Goal: Task Accomplishment & Management: Complete application form

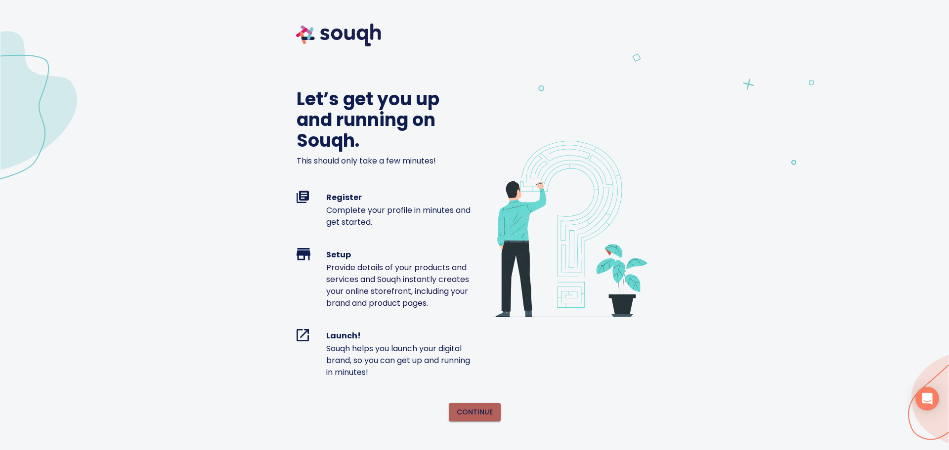
click at [485, 413] on span "Continue" at bounding box center [475, 412] width 36 height 12
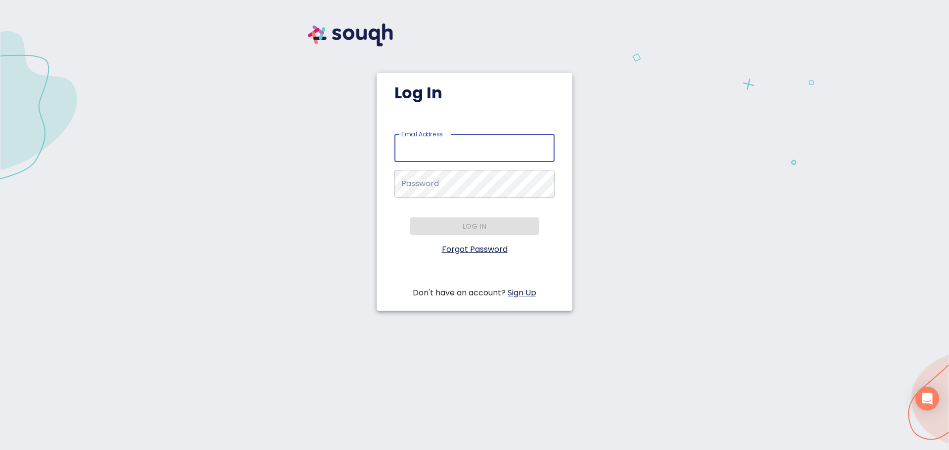
click at [460, 148] on input "Email Address   *" at bounding box center [474, 148] width 160 height 28
type input "[EMAIL_ADDRESS][DOMAIN_NAME]"
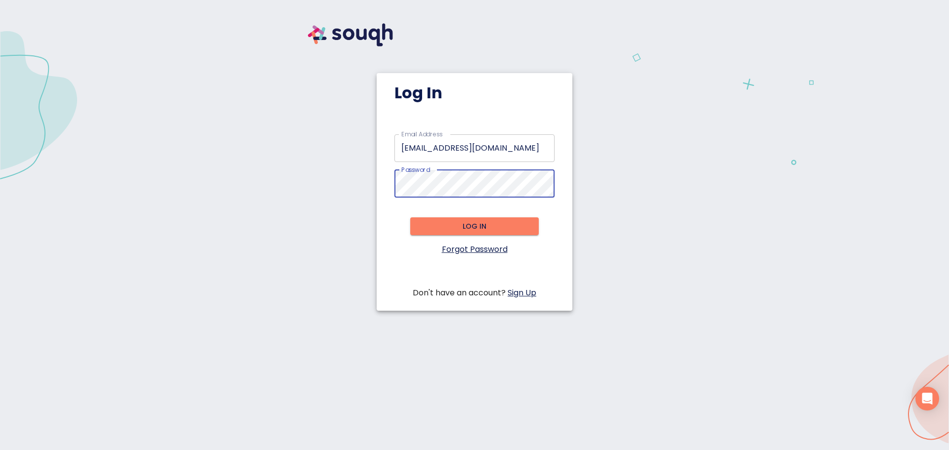
click at [471, 224] on span "Log in" at bounding box center [474, 226] width 113 height 12
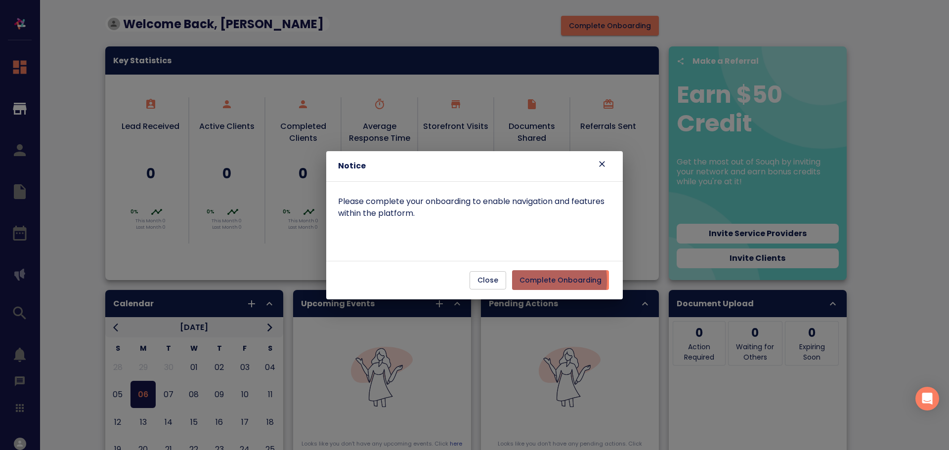
click at [537, 281] on span "Complete Onboarding" at bounding box center [560, 280] width 82 height 12
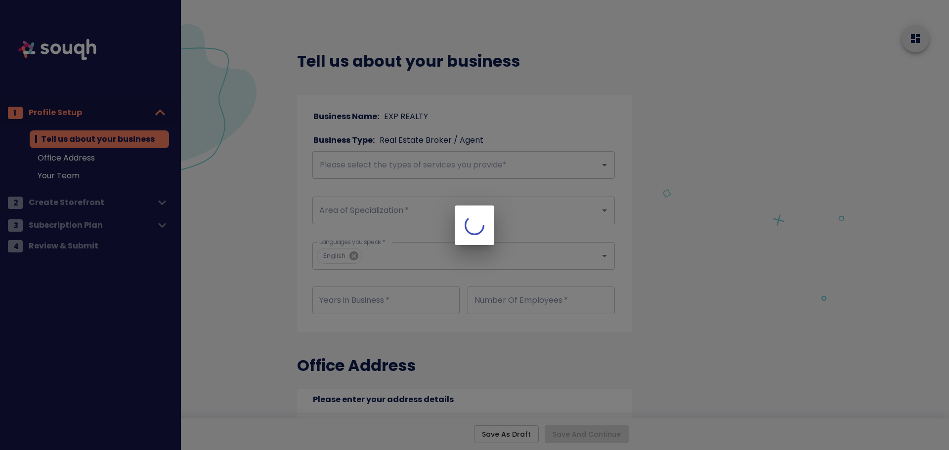
checkbox input "true"
type input "Main Address"
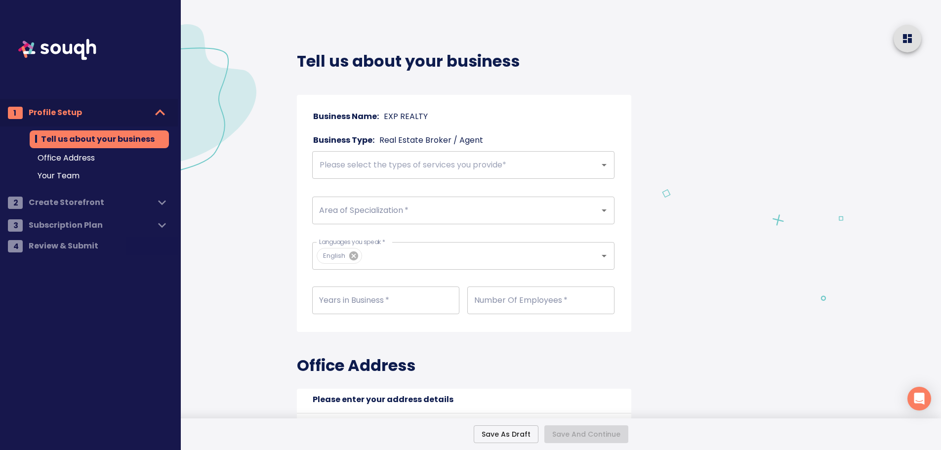
click at [338, 166] on input "text" at bounding box center [449, 165] width 265 height 19
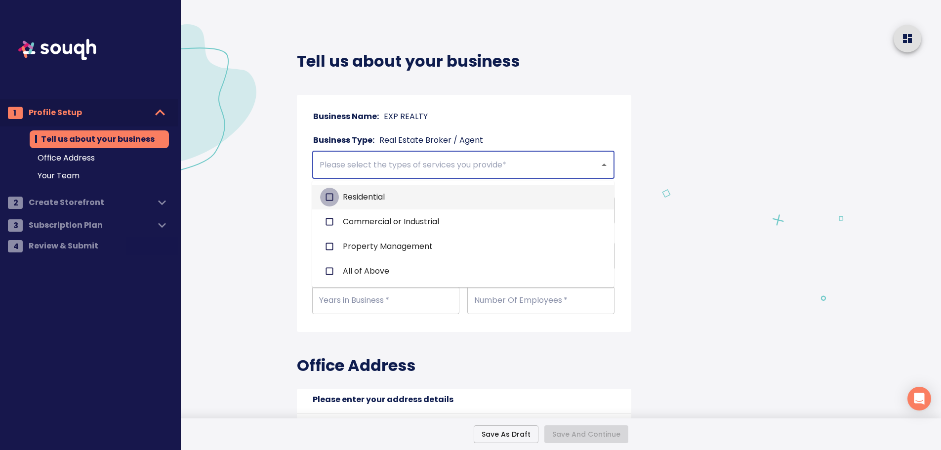
click at [330, 192] on input "checkbox" at bounding box center [329, 197] width 19 height 19
click at [531, 168] on input "text" at bounding box center [480, 165] width 205 height 19
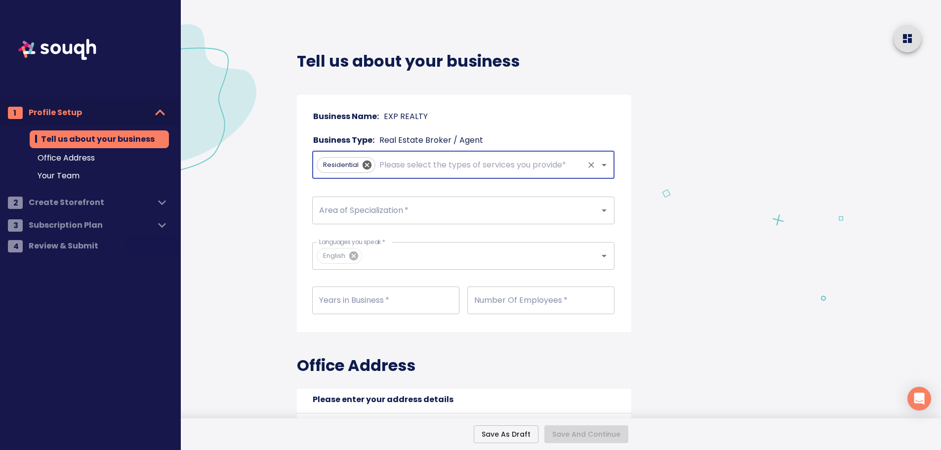
click at [405, 167] on input "text" at bounding box center [480, 165] width 205 height 19
click at [350, 219] on input "Area of Specialization   *" at bounding box center [449, 210] width 265 height 19
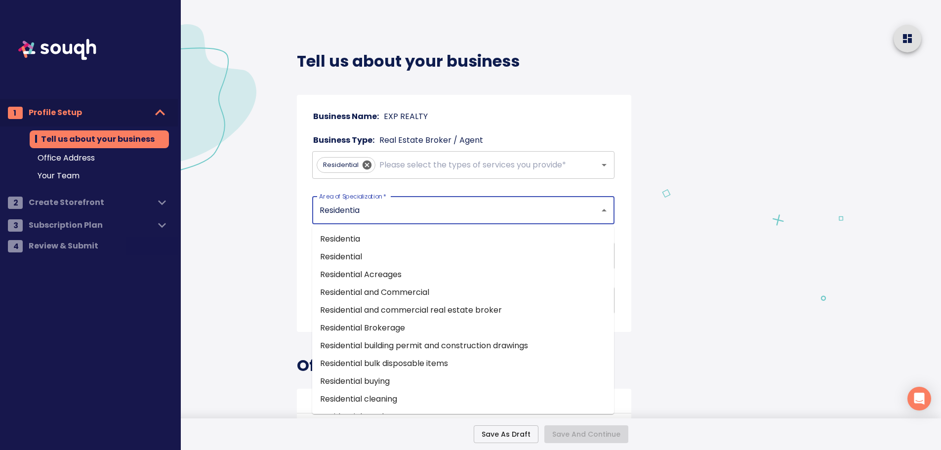
type input "Residential"
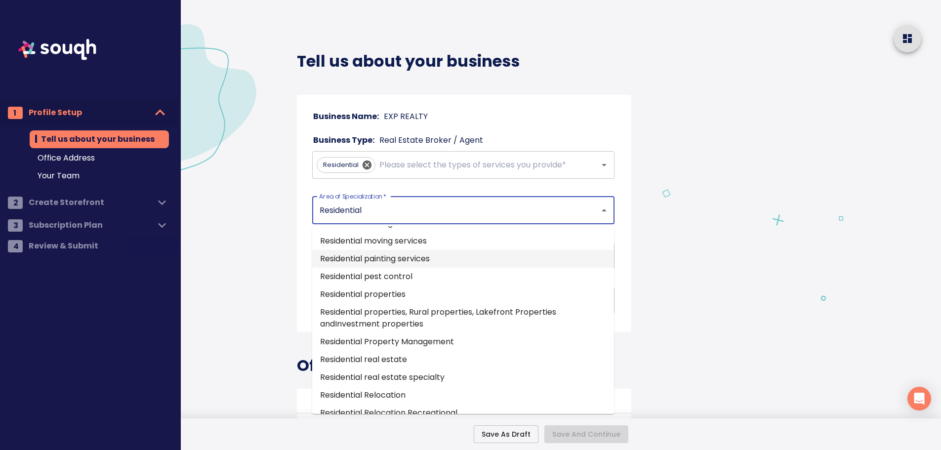
scroll to position [1482, 0]
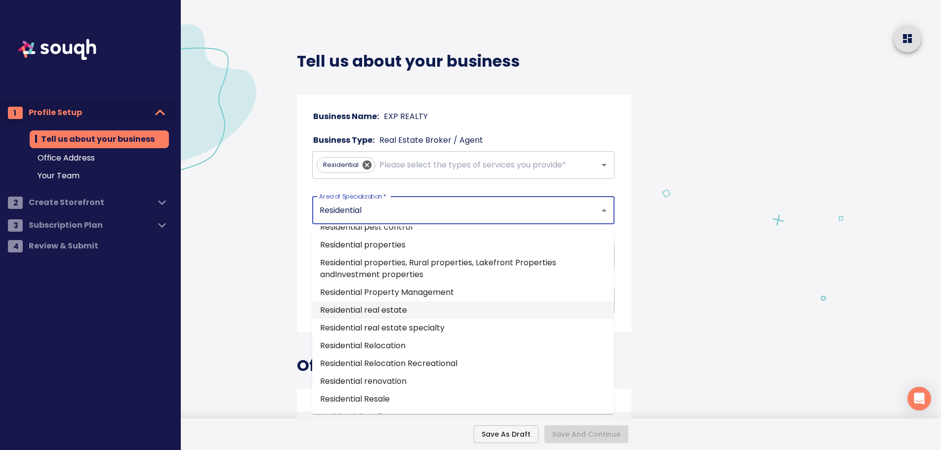
click at [397, 319] on li "Residential real estate" at bounding box center [463, 310] width 302 height 18
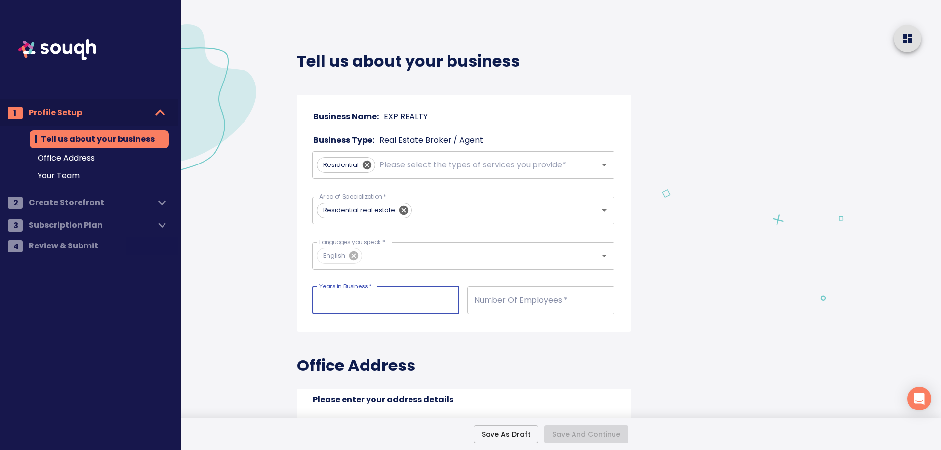
click at [358, 305] on input "number" at bounding box center [385, 301] width 147 height 28
type input "10"
click at [511, 301] on input "number" at bounding box center [540, 301] width 147 height 28
type input "1"
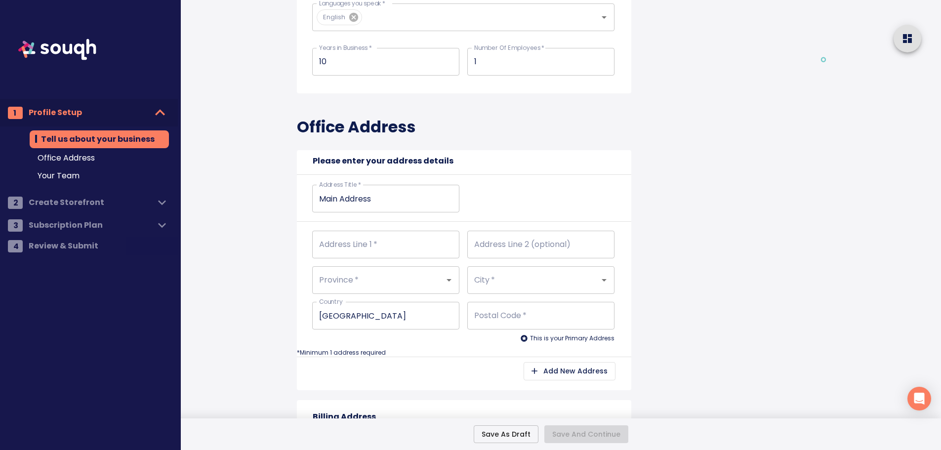
scroll to position [247, 0]
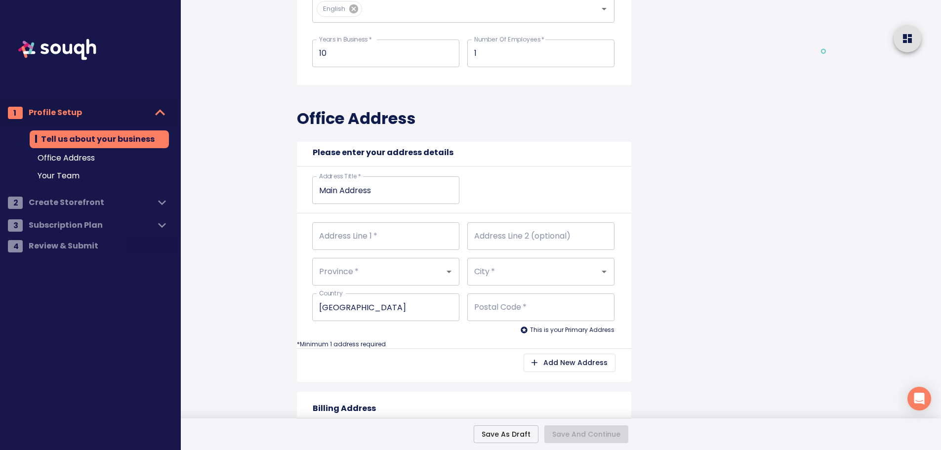
click at [349, 234] on input "Address Line 1   *" at bounding box center [385, 236] width 147 height 28
type input "CATHERINE ST UNIT 200"
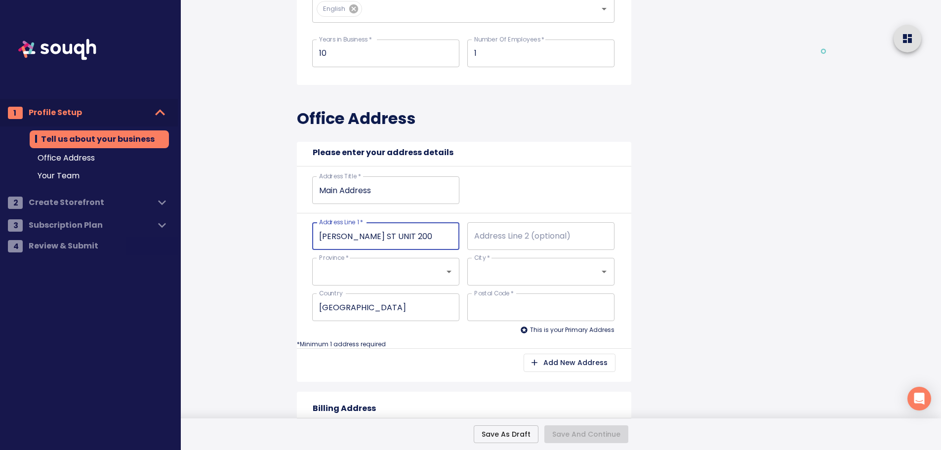
type input "EXP REALTY"
type input "Ontario (ON)"
type input "OTTAWA"
type input "K1R5T8"
type input "CATHERINE ST UNIT 200"
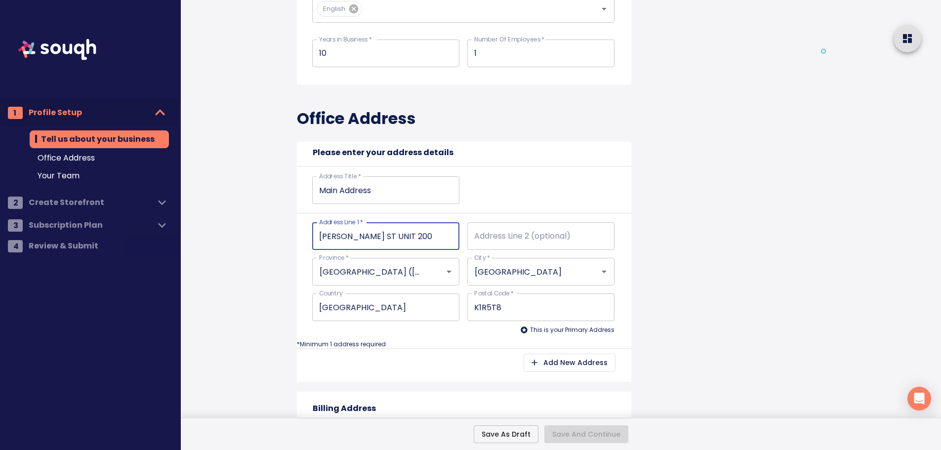
type input "K1R5T8"
type input "EXP REALTY"
click at [482, 239] on input "Address Line 2 (optional)" at bounding box center [540, 236] width 147 height 28
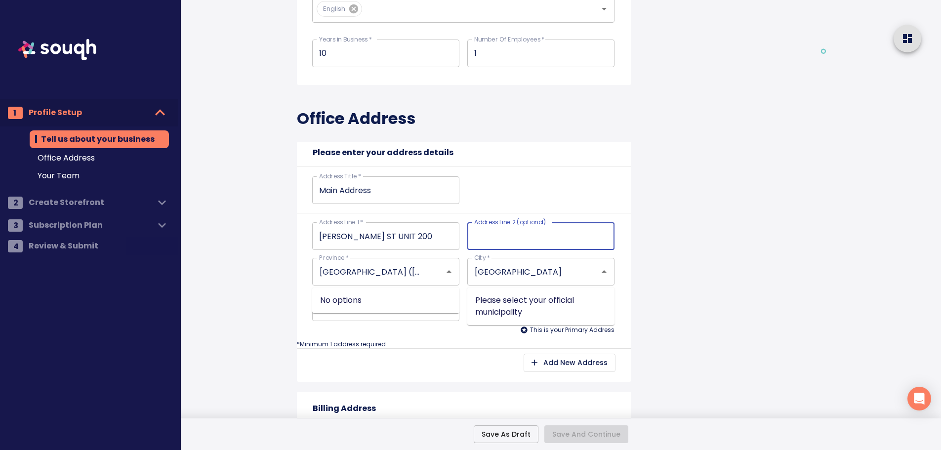
type input "U"
type input "Un"
type input "Uni"
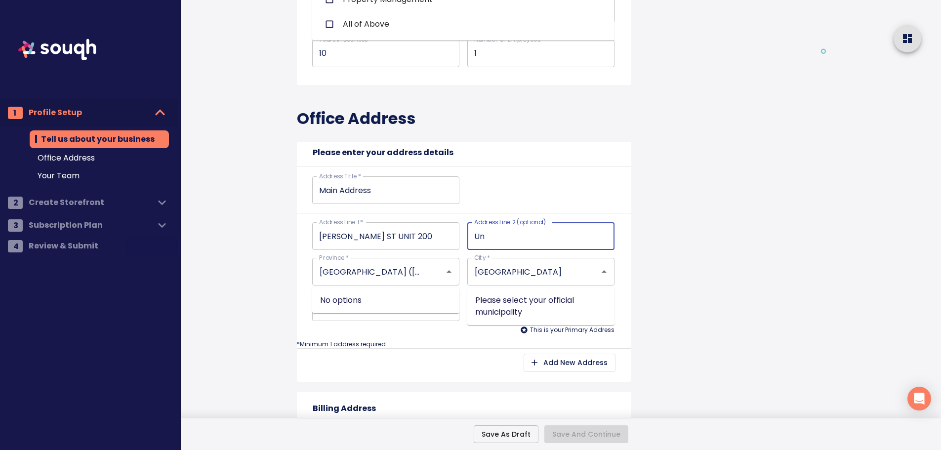
type input "Uni"
type input "Unit"
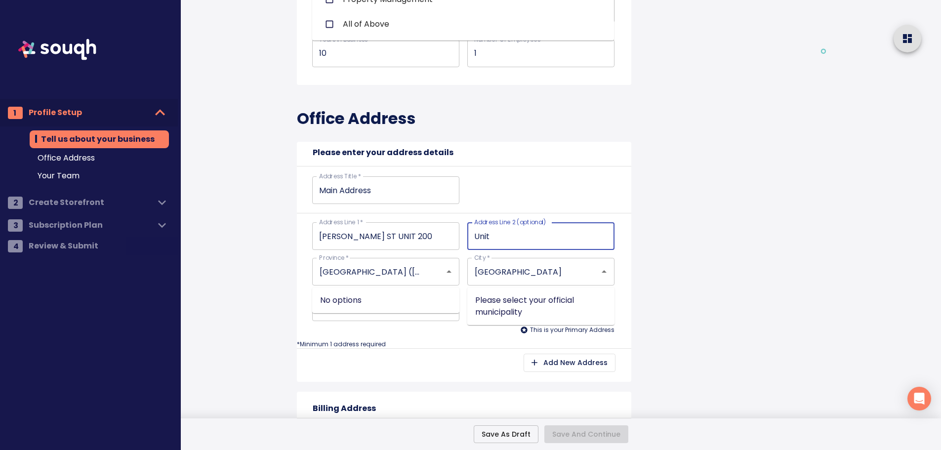
type input "Unit 2"
type input "Unit 20"
type input "Unit 200"
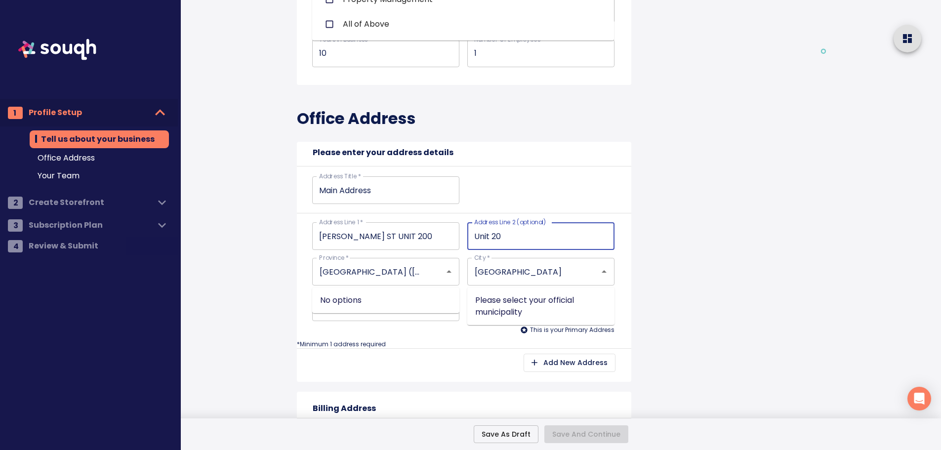
type input "Unit 200"
click at [438, 227] on input "CATHERINE ST UNIT 200" at bounding box center [385, 236] width 147 height 28
type input "CATHERINE ST UNIT 20"
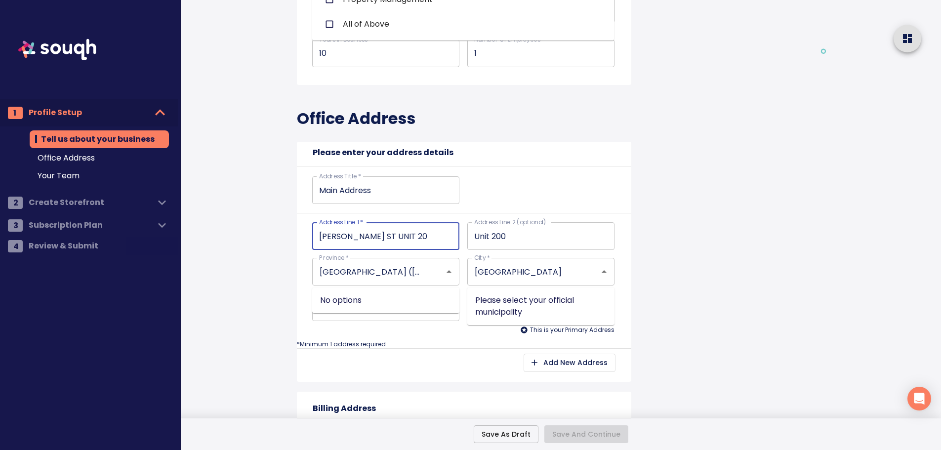
type input "CATHERINE ST UNIT 2"
type input "CATHERINE ST UNIT"
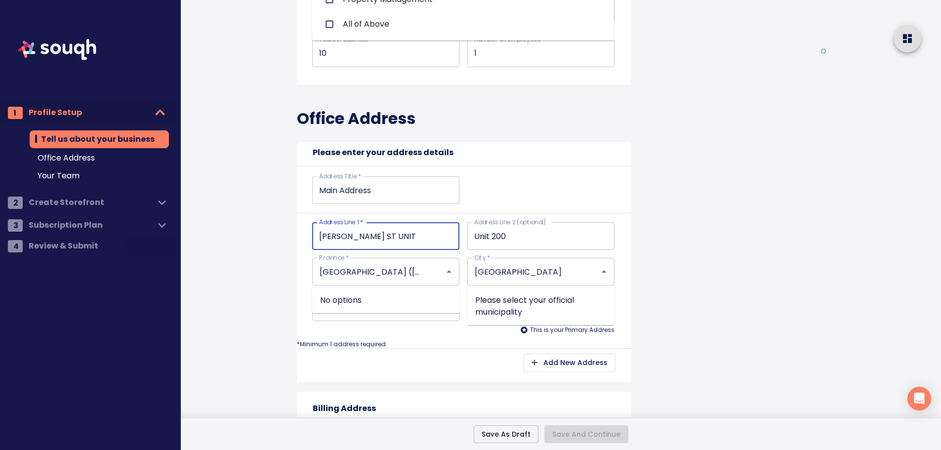
type input "CATHERINE ST UNIT"
type input "CATHERINE ST UNI"
type input "CATHERINE ST UN"
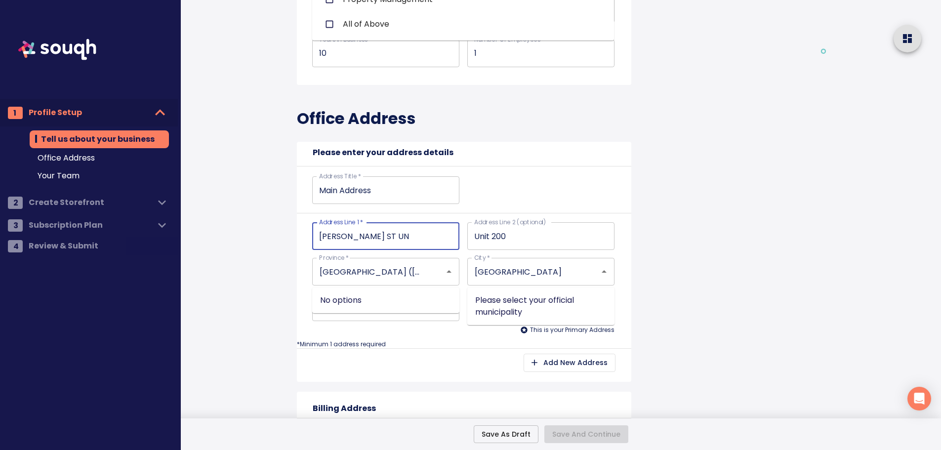
type input "CATHERINE ST U"
type input "CATHERINE ST"
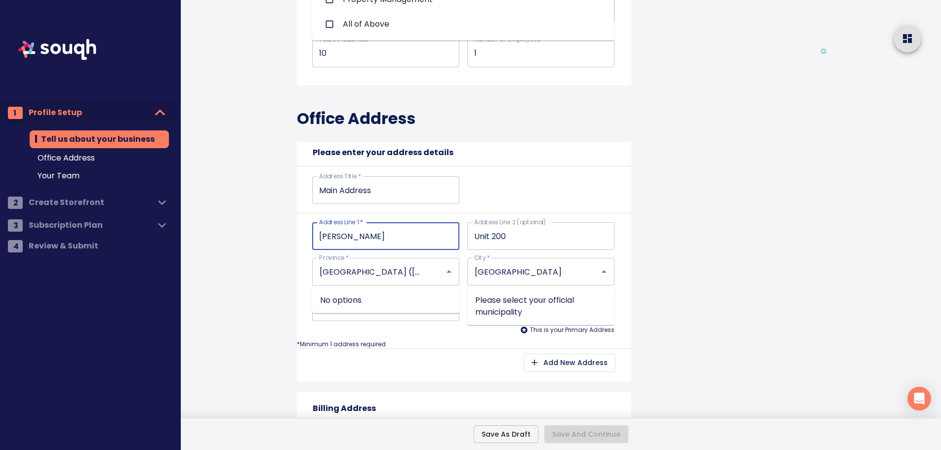
type input "CATHERINE ST"
click at [494, 188] on div "Address Title   * Main Address Address Title *" at bounding box center [464, 192] width 334 height 41
click at [399, 340] on p "*Minimum 1 address required" at bounding box center [464, 344] width 334 height 8
click at [477, 340] on p "*Minimum 1 address required" at bounding box center [464, 344] width 334 height 8
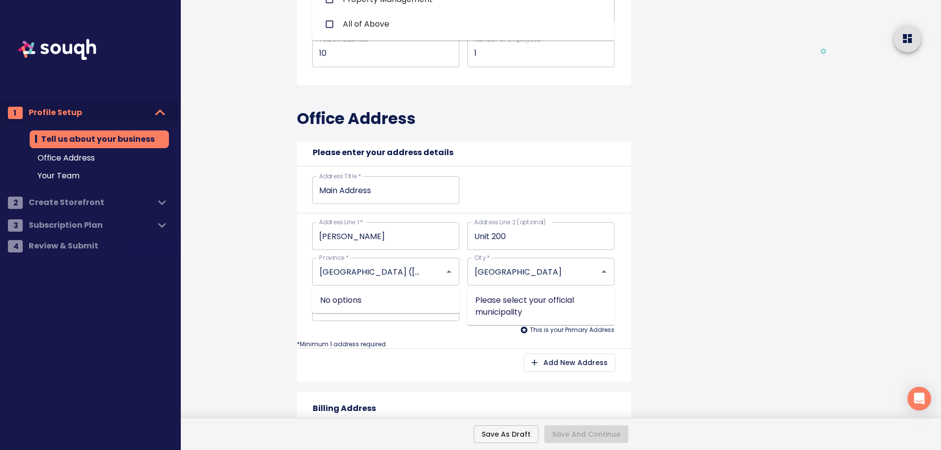
click at [590, 266] on div at bounding box center [598, 272] width 26 height 14
click at [603, 268] on icon "Close" at bounding box center [604, 272] width 12 height 12
click at [451, 269] on icon "Close" at bounding box center [449, 272] width 12 height 12
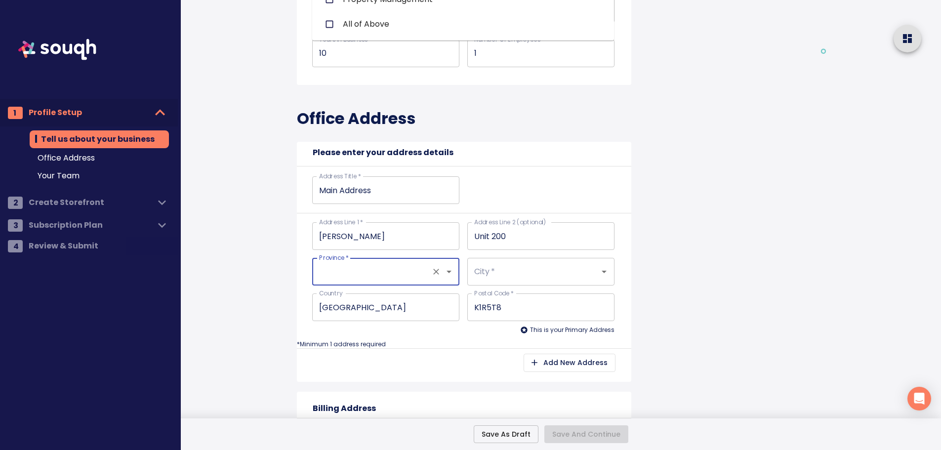
click at [456, 334] on div "This is your Primary Address" at bounding box center [463, 330] width 310 height 10
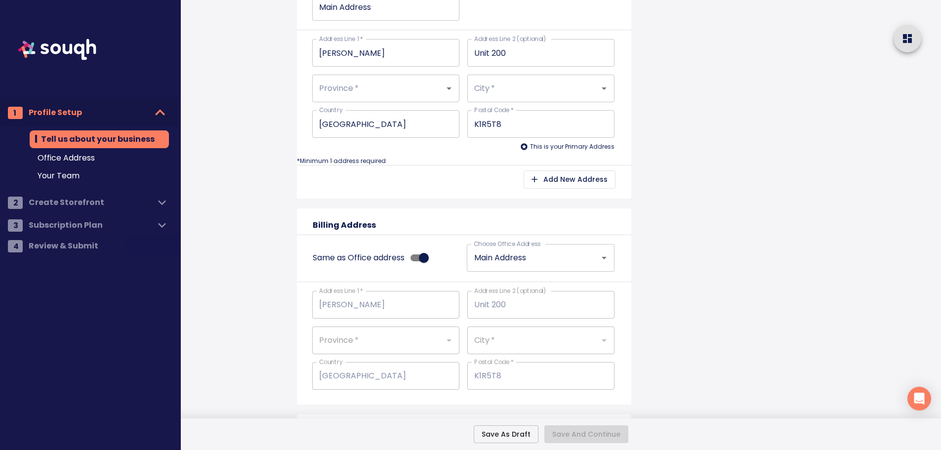
scroll to position [445, 0]
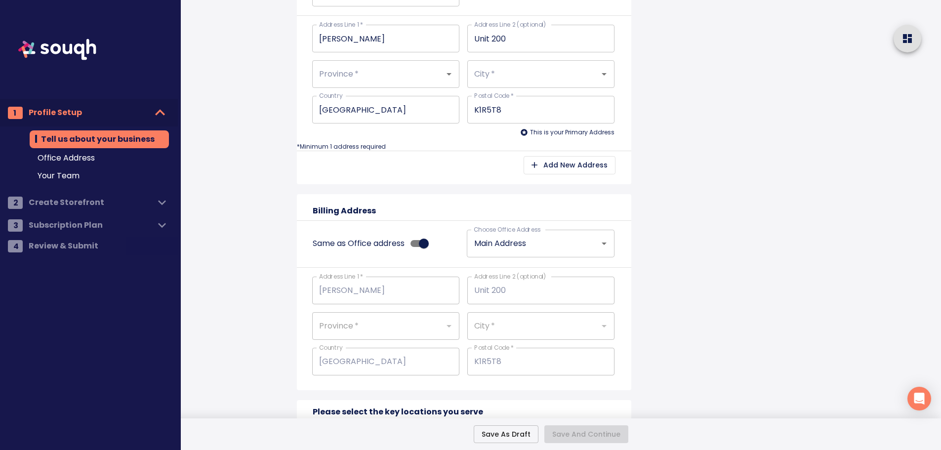
click at [424, 240] on input "Same as Office address" at bounding box center [424, 243] width 56 height 19
checkbox input "false"
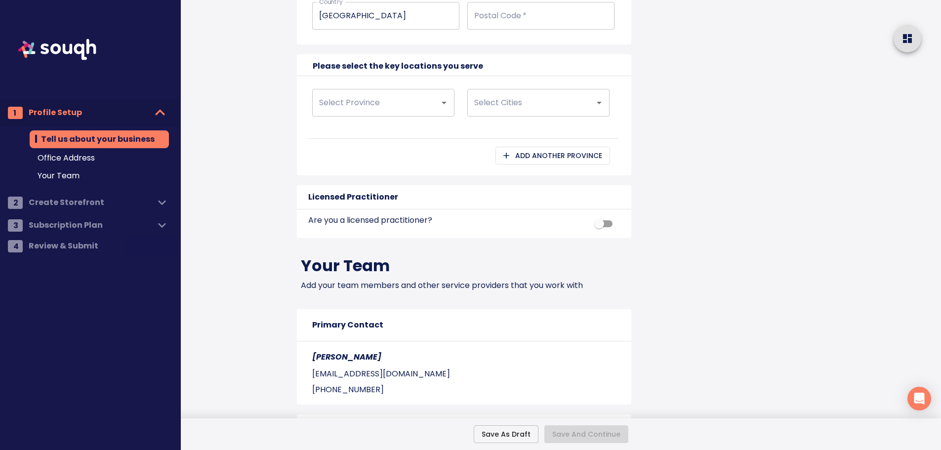
scroll to position [918, 0]
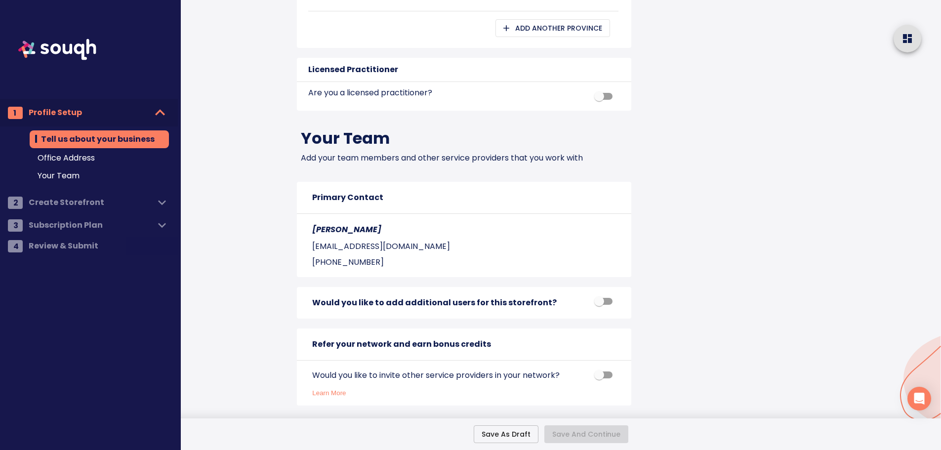
click at [515, 440] on button "Save As Draft" at bounding box center [506, 434] width 65 height 18
click at [92, 223] on nav "1 Profile Setup Tell us about your business Office Address Your Team 2 Create S…" at bounding box center [89, 130] width 178 height 261
click at [91, 200] on nav "1 Profile Setup Tell us about your business Office Address Your Team 2 Create S…" at bounding box center [89, 130] width 178 height 261
drag, startPoint x: 84, startPoint y: 149, endPoint x: 84, endPoint y: 155, distance: 6.4
click at [84, 149] on div "Tell us about your business Office Address Your Team" at bounding box center [89, 157] width 178 height 63
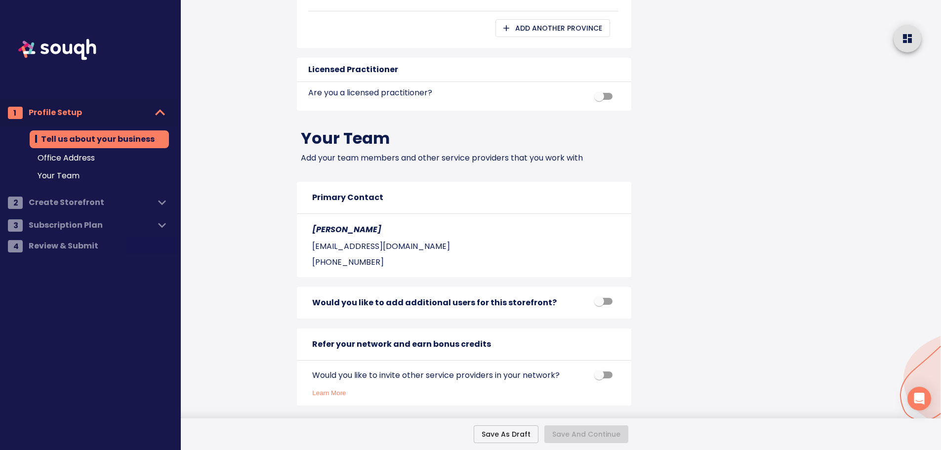
click at [84, 155] on span "Office Address" at bounding box center [100, 158] width 124 height 12
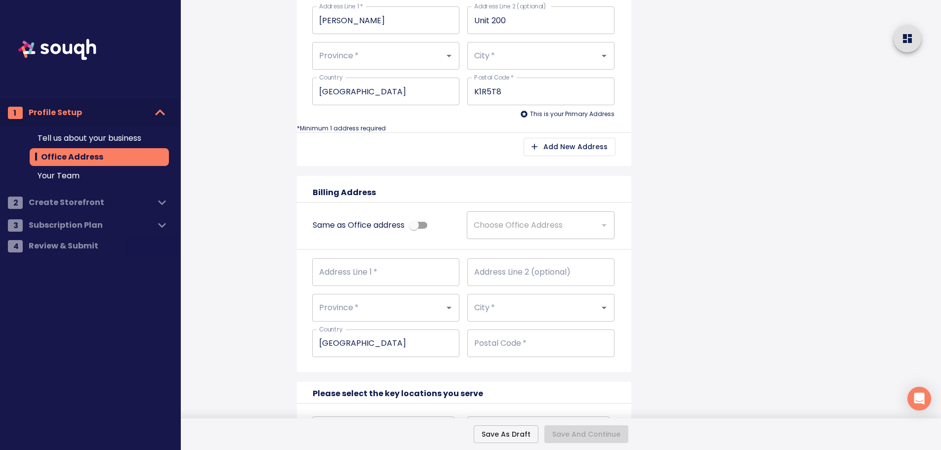
click at [70, 172] on span "Your Team" at bounding box center [100, 176] width 124 height 12
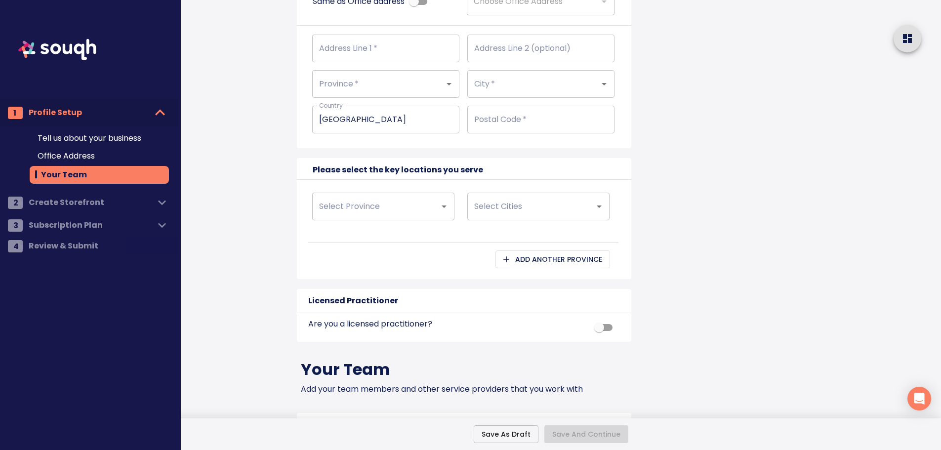
scroll to position [622, 0]
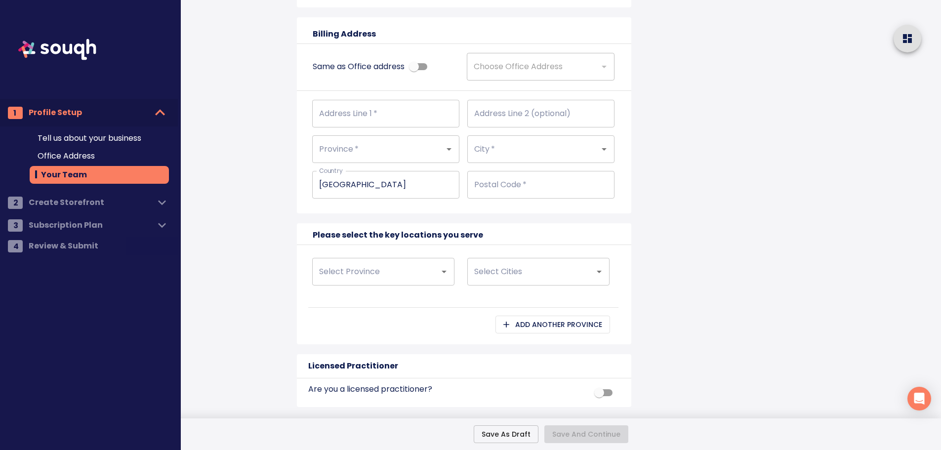
click at [77, 49] on img at bounding box center [57, 49] width 99 height 99
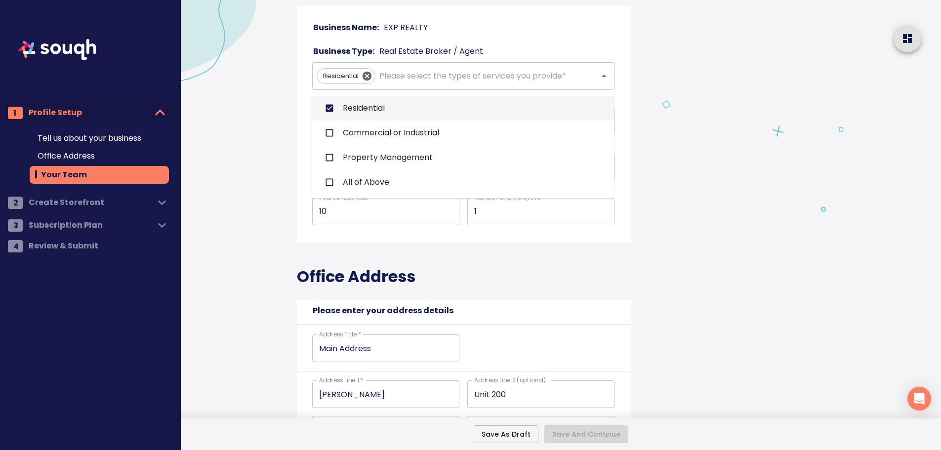
scroll to position [0, 0]
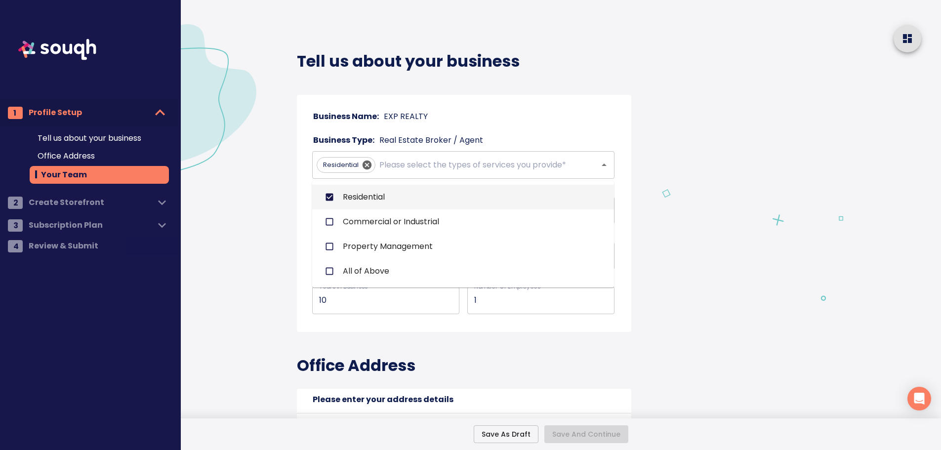
click at [72, 109] on span "Profile Setup" at bounding box center [90, 113] width 122 height 14
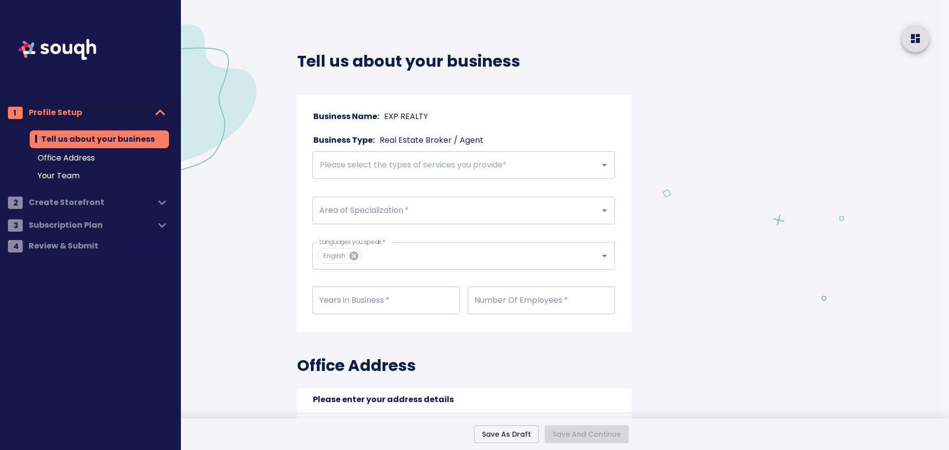
checkbox input "true"
type input "Main Address"
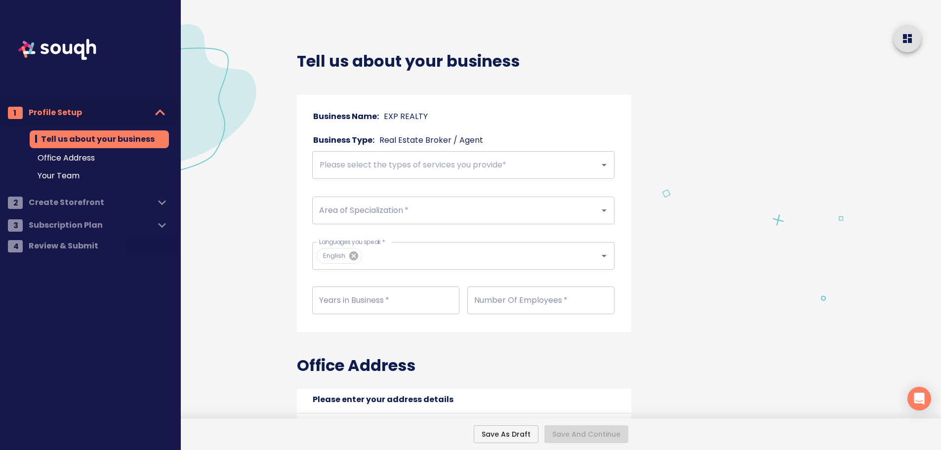
click at [63, 45] on img at bounding box center [57, 49] width 99 height 99
